Goal: Information Seeking & Learning: Find specific page/section

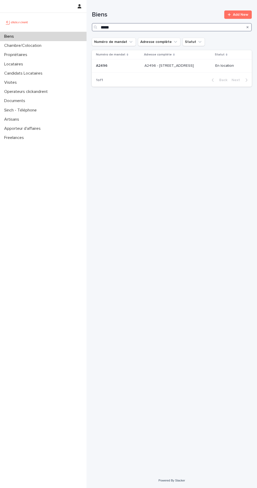
click at [186, 26] on input "*****" at bounding box center [172, 27] width 160 height 8
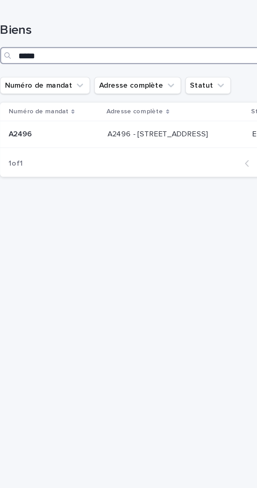
click at [170, 29] on input "*****" at bounding box center [172, 27] width 160 height 8
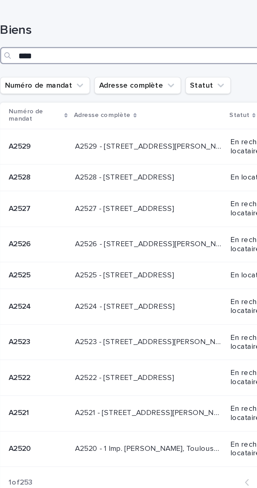
type input "*****"
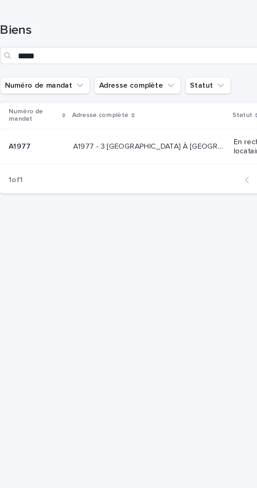
click at [167, 73] on p "A1977 - 3 [GEOGRAPHIC_DATA] À [GEOGRAPHIC_DATA], Évry-Courcouronnes 91080" at bounding box center [164, 71] width 75 height 5
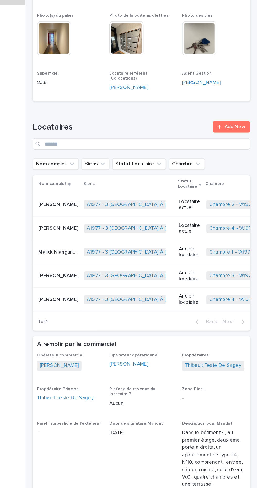
click at [102, 214] on td "Malick Niangandou Malick Niangandou" at bounding box center [110, 223] width 36 height 18
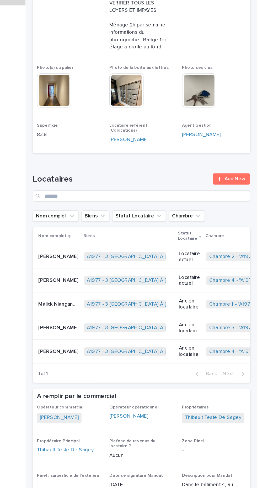
scroll to position [181, 0]
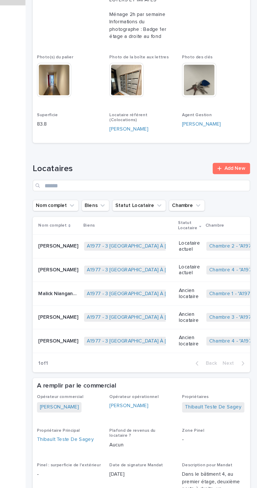
click at [103, 268] on p "[PERSON_NAME]" at bounding box center [111, 270] width 30 height 5
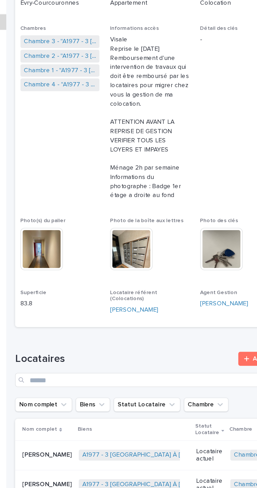
scroll to position [105, 0]
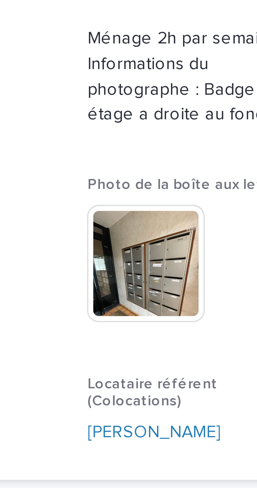
click at [153, 176] on img at bounding box center [160, 171] width 25 height 25
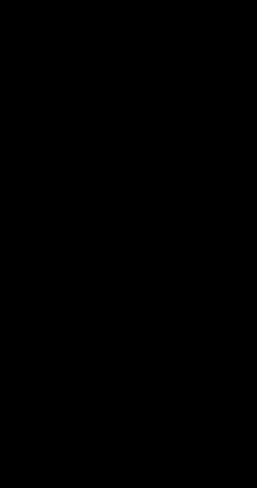
click at [169, 183] on img at bounding box center [128, 250] width 128 height 171
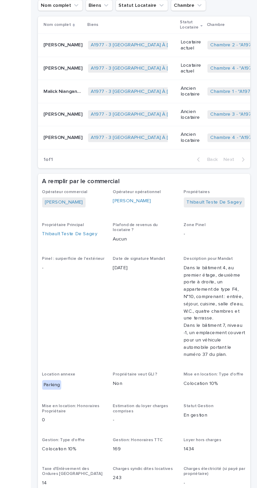
click at [215, 246] on p "Dans le bâtiment 4, au premier étage, deuxième porte à droite, un appartement d…" at bounding box center [224, 277] width 47 height 71
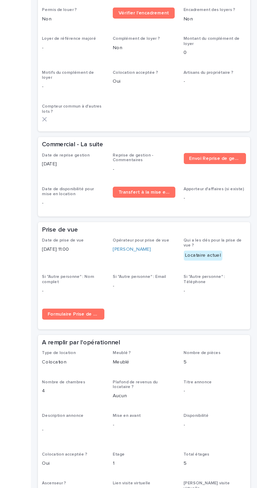
scroll to position [859, 0]
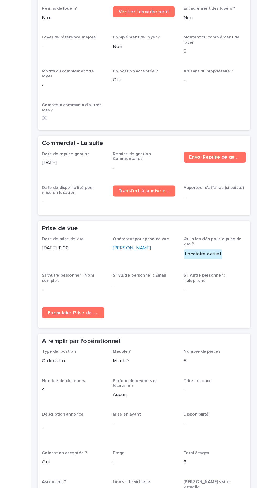
click at [196, 248] on div "Date de prise de vue 24/3/2025 11:00 Opérateur pour prise de vue Jonathan Bensa…" at bounding box center [171, 254] width 153 height 66
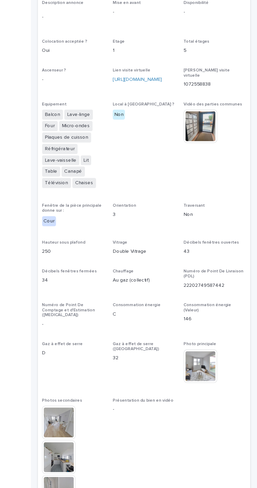
scroll to position [1165, 0]
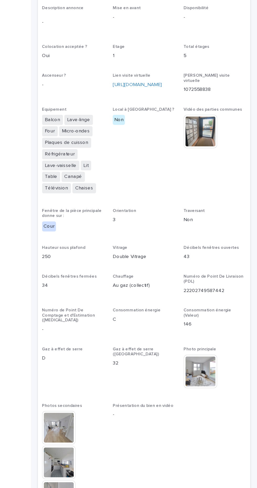
click at [213, 129] on img at bounding box center [213, 141] width 25 height 25
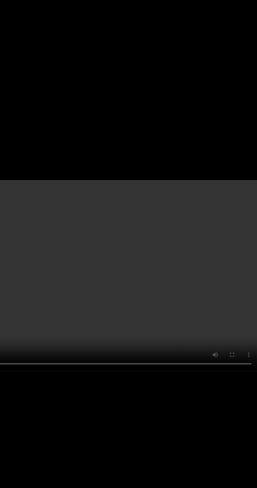
scroll to position [0, 0]
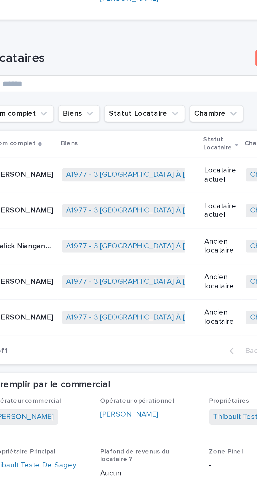
scroll to position [256, 0]
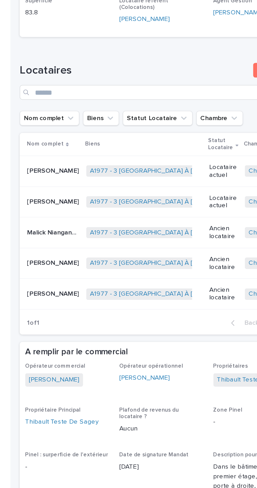
click at [105, 158] on p "[PERSON_NAME]" at bounding box center [111, 160] width 30 height 5
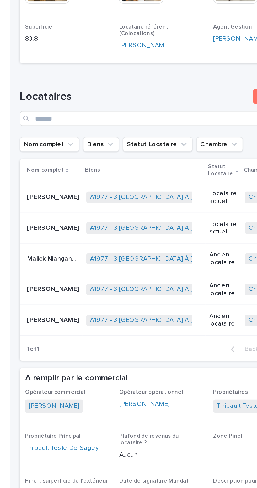
scroll to position [241, 0]
click at [105, 155] on p "[PERSON_NAME]" at bounding box center [111, 157] width 30 height 5
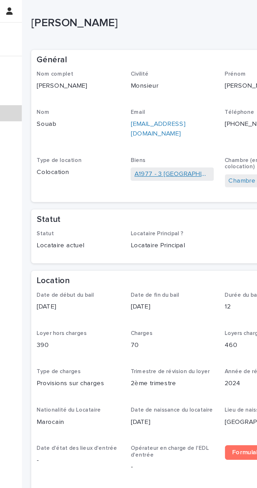
click at [179, 96] on link "A1977 - 3 [GEOGRAPHIC_DATA] À [GEOGRAPHIC_DATA], Évry-Courcouronnes 91080" at bounding box center [171, 98] width 43 height 5
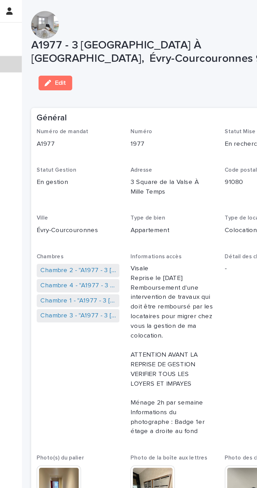
click at [174, 93] on div "Numéro de mandat A1977 Numéro 1977 Statut Mise en Location En recherche de loca…" at bounding box center [171, 196] width 153 height 247
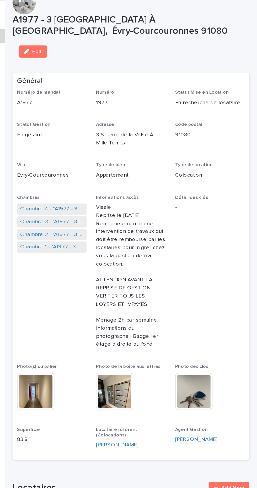
click at [106, 179] on link "Chambre 1 - "A1977 - 3 [GEOGRAPHIC_DATA] À [GEOGRAPHIC_DATA], Évry-Courcouronne…" at bounding box center [118, 178] width 43 height 5
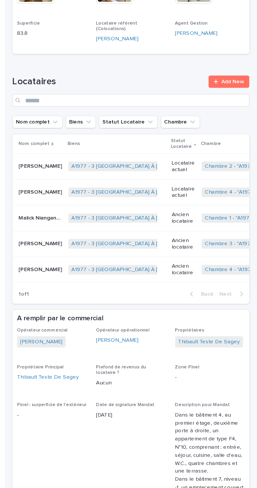
click at [99, 303] on p "Malick Niangandou" at bounding box center [111, 305] width 30 height 5
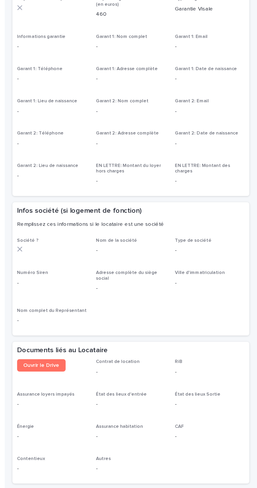
scroll to position [297, 0]
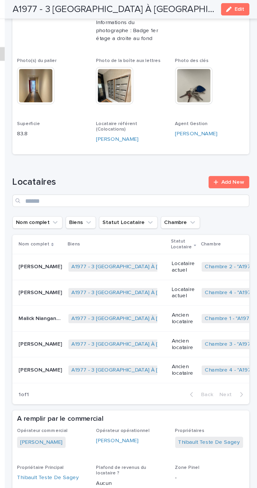
scroll to position [225, 0]
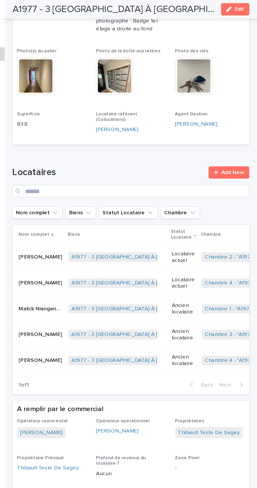
click at [102, 223] on p "[PERSON_NAME]" at bounding box center [111, 225] width 30 height 5
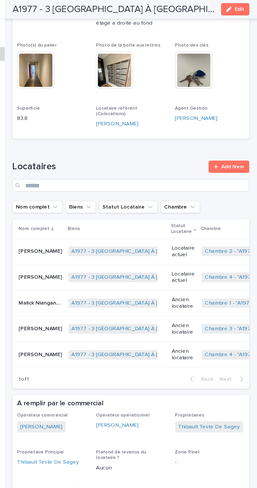
scroll to position [230, 0]
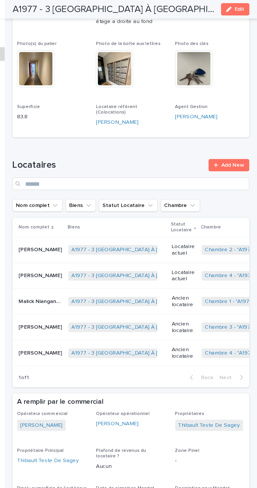
click at [111, 165] on p "[PERSON_NAME]" at bounding box center [111, 167] width 30 height 5
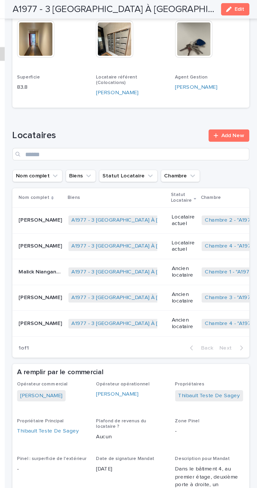
click at [103, 215] on p "[PERSON_NAME]" at bounding box center [111, 217] width 30 height 5
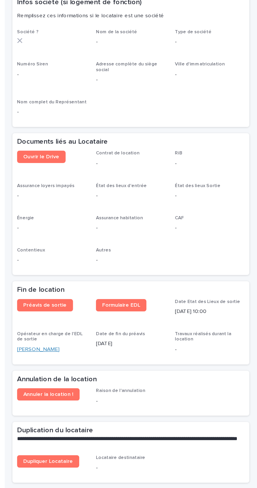
click at [107, 392] on link "[PERSON_NAME]" at bounding box center [109, 394] width 29 height 5
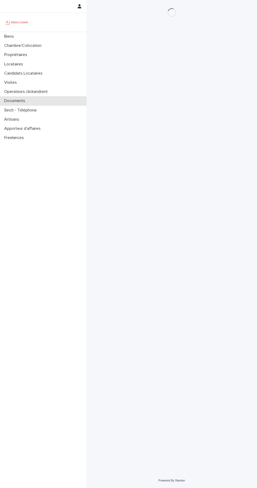
click at [40, 97] on div "Documents" at bounding box center [43, 100] width 86 height 9
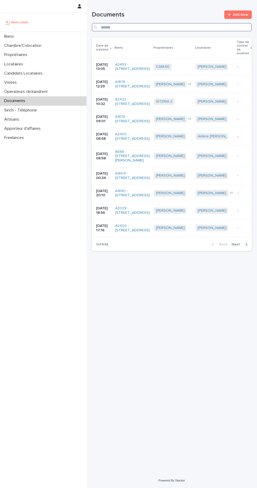
click at [169, 26] on input "Search" at bounding box center [172, 27] width 160 height 8
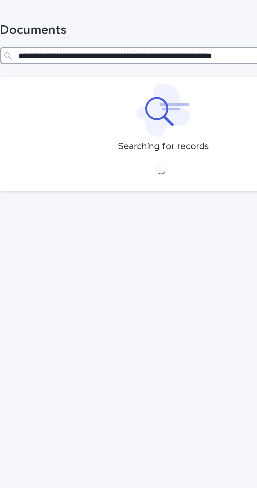
type input "**********"
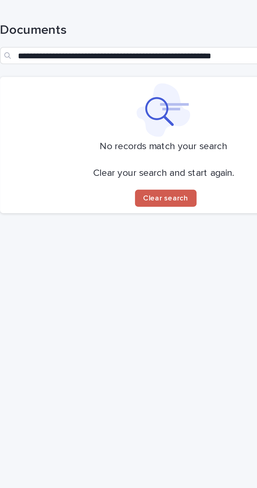
click at [182, 95] on span "Clear search" at bounding box center [173, 97] width 22 height 4
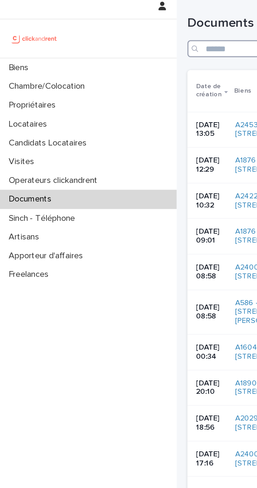
click at [103, 27] on input "Search" at bounding box center [172, 27] width 160 height 8
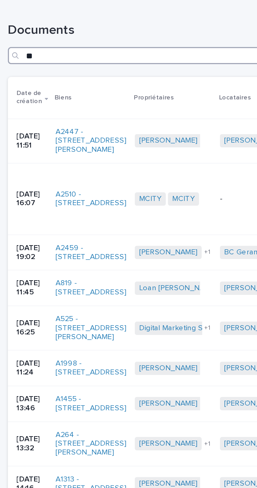
click at [169, 27] on input "**" at bounding box center [172, 27] width 160 height 8
type input "*"
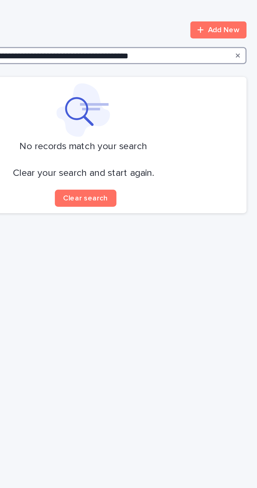
type input "**********"
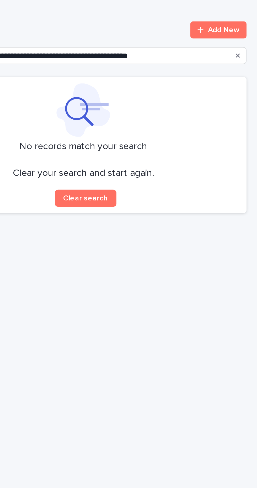
click at [247, 27] on icon "Search" at bounding box center [247, 27] width 2 height 2
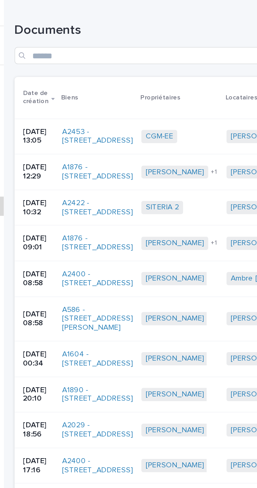
click at [189, 35] on div "Documents Add New" at bounding box center [172, 19] width 160 height 38
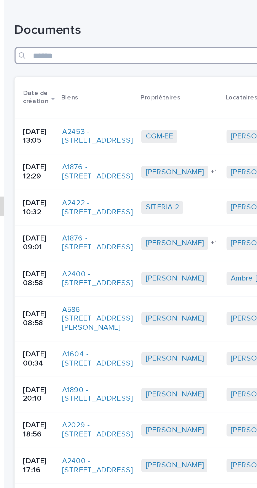
click at [193, 27] on input "Search" at bounding box center [172, 27] width 160 height 8
click at [178, 26] on input "*" at bounding box center [172, 27] width 160 height 8
type input "*****"
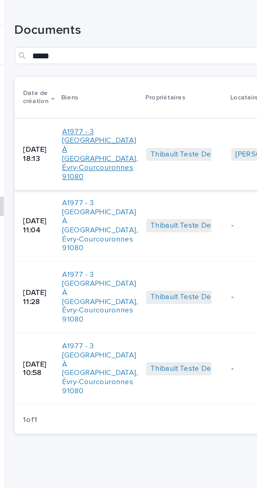
click at [135, 76] on link "A1977 - 3 [GEOGRAPHIC_DATA] À [GEOGRAPHIC_DATA], Évry-Courcouronnes 91080" at bounding box center [133, 76] width 37 height 26
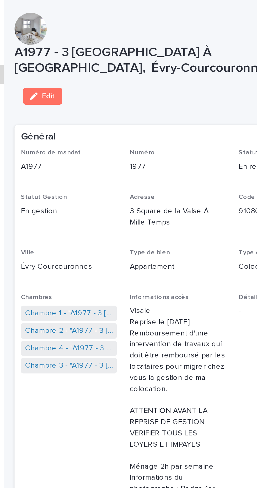
click at [134, 76] on p "Numéro de mandat" at bounding box center [118, 75] width 47 height 4
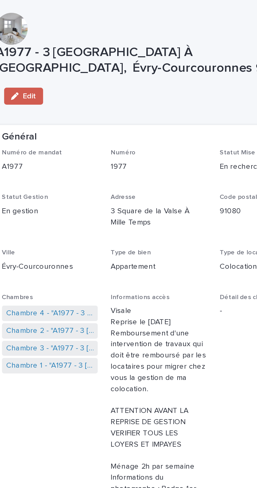
click at [111, 49] on span "Edit" at bounding box center [108, 47] width 7 height 4
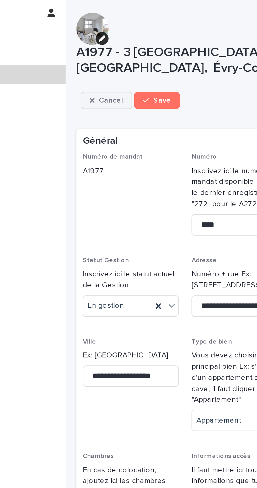
click at [104, 49] on span "Cancel" at bounding box center [109, 49] width 12 height 4
